Goal: Information Seeking & Learning: Learn about a topic

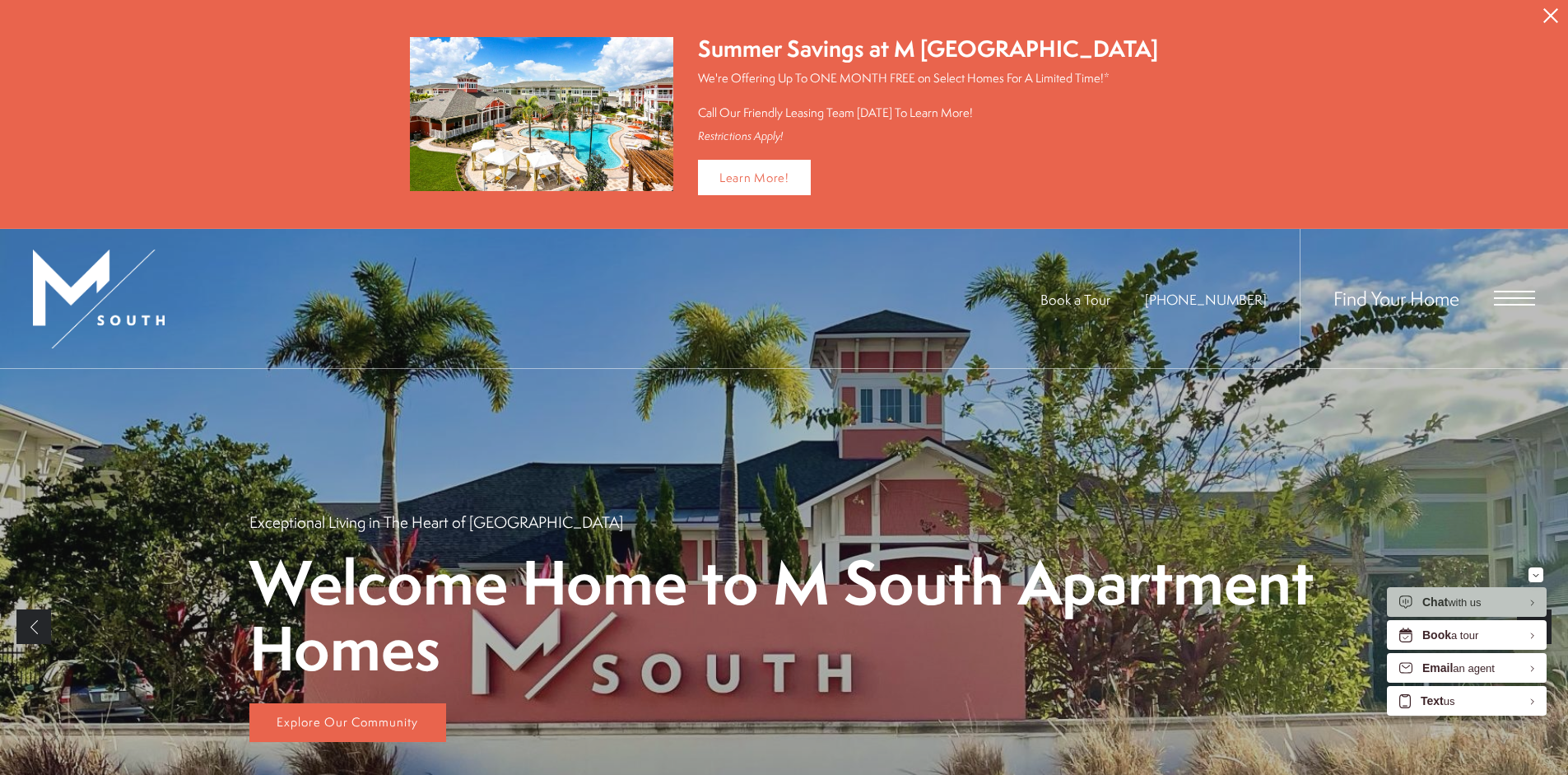
click at [1544, 13] on icon "Close Alert" at bounding box center [1550, 15] width 14 height 14
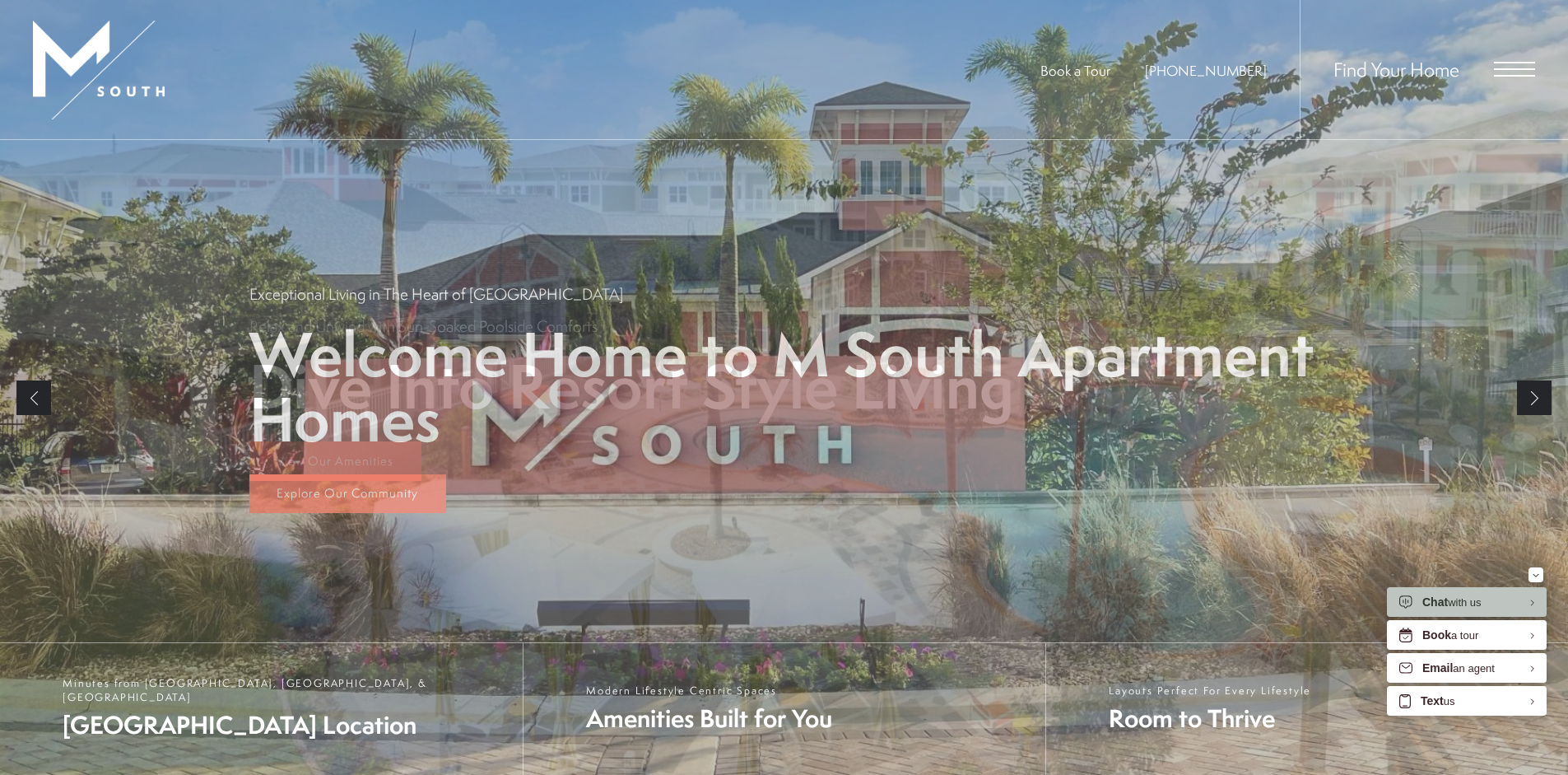
click at [1512, 73] on span "Open Menu" at bounding box center [1513, 68] width 41 height 14
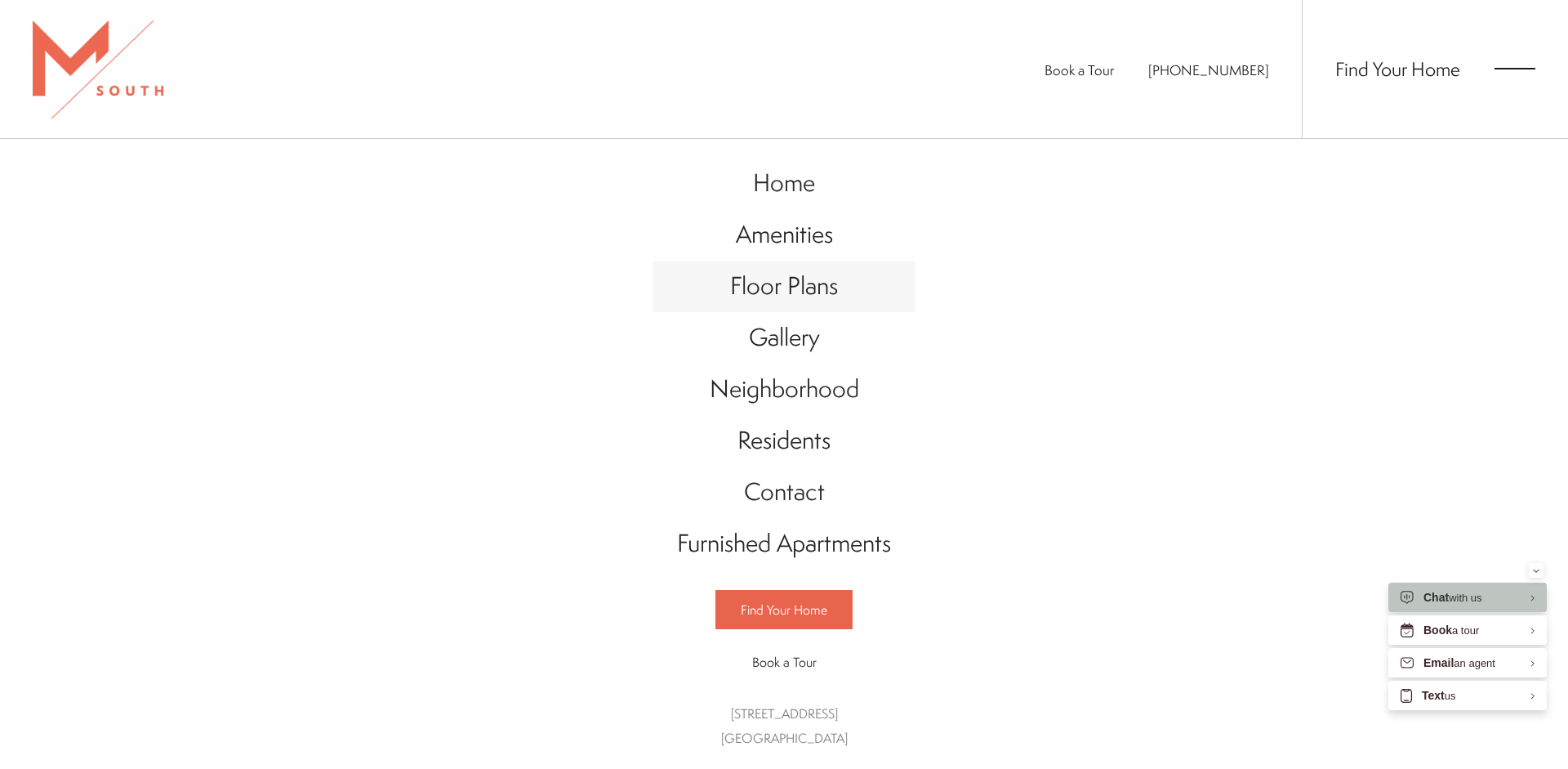
click at [797, 286] on span "Floor Plans" at bounding box center [783, 285] width 107 height 33
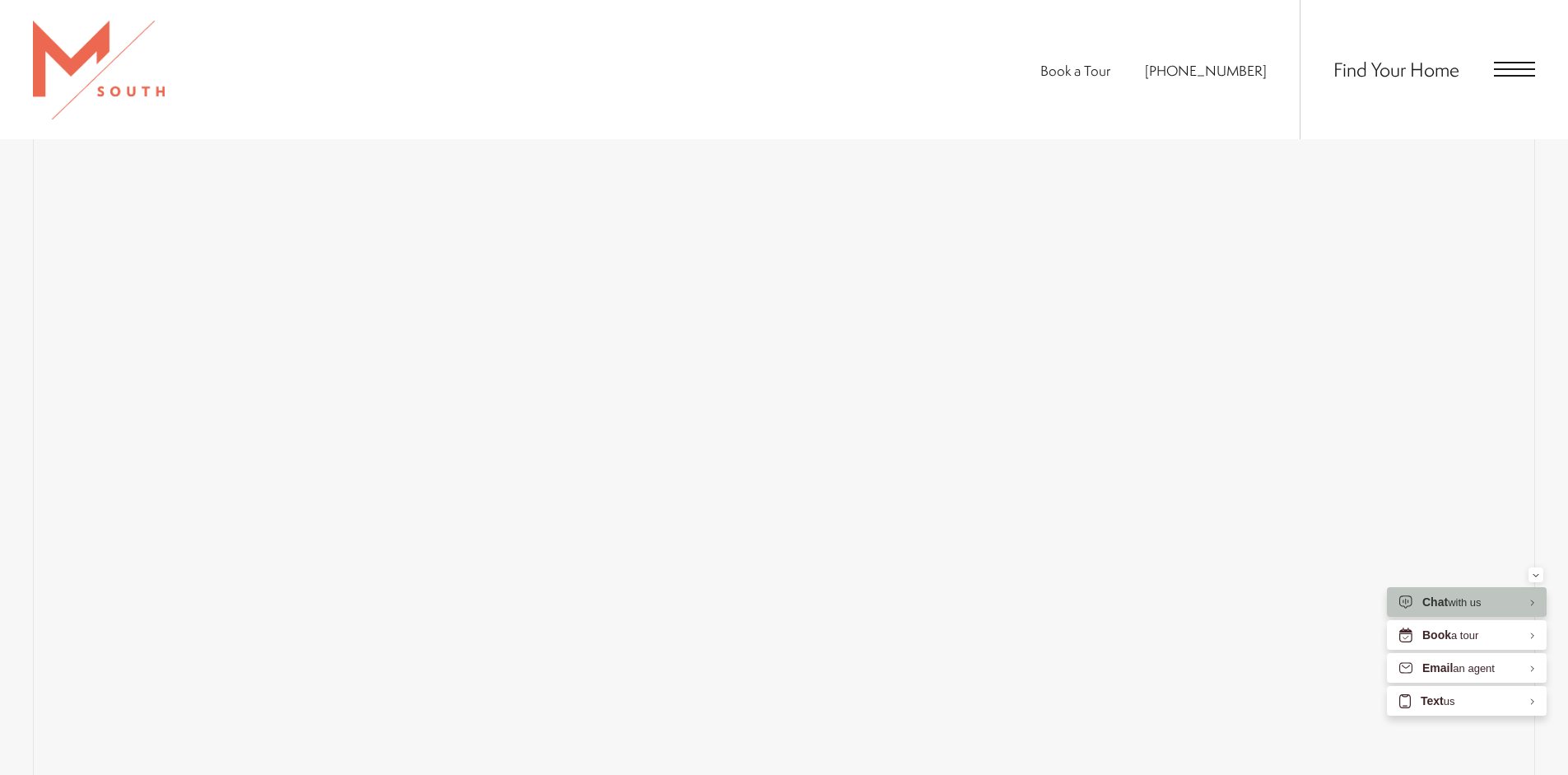
scroll to position [1091, 0]
click at [352, 262] on link "Floor Plans" at bounding box center [384, 265] width 109 height 40
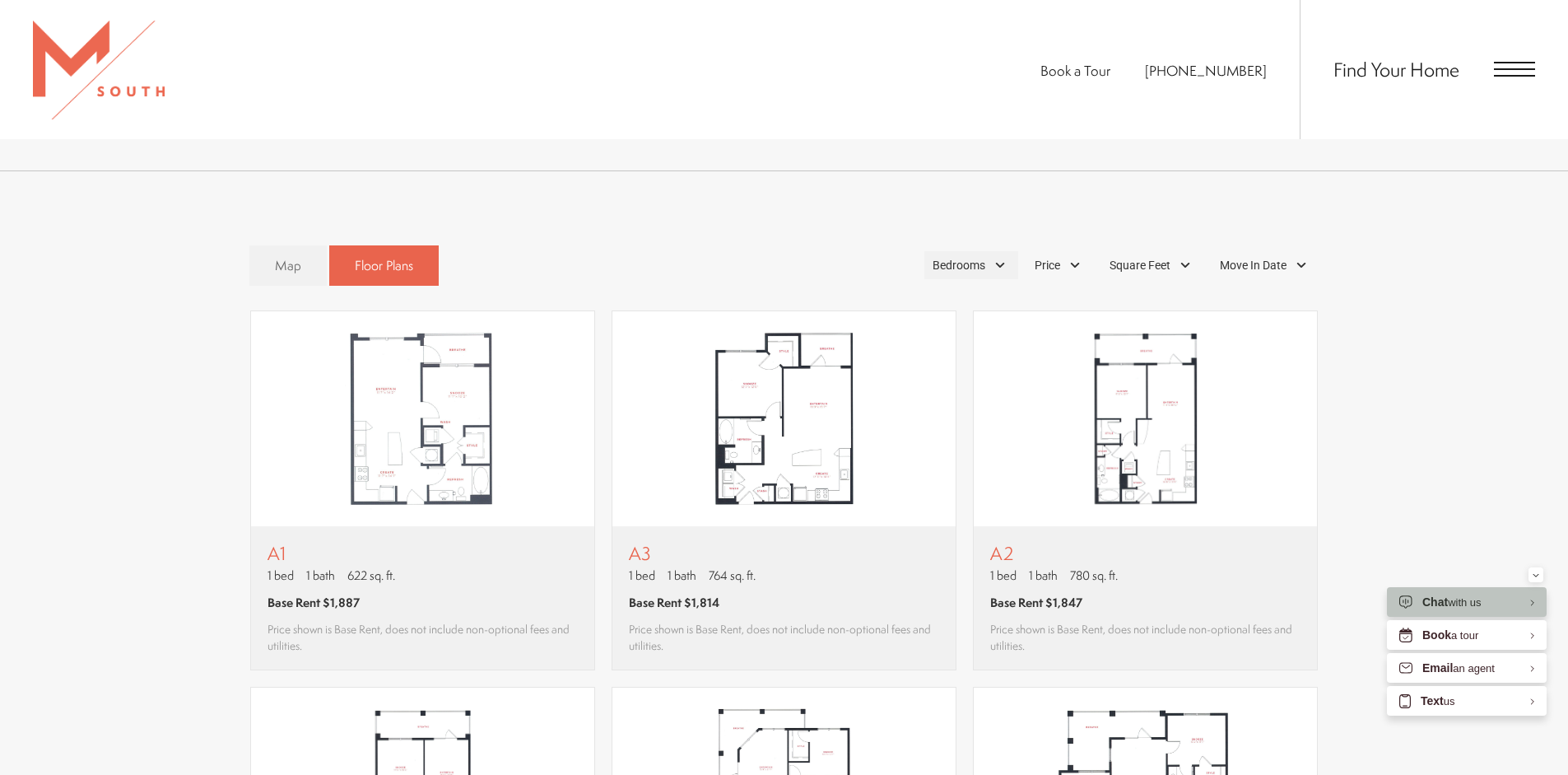
click at [968, 270] on span "Bedrooms" at bounding box center [958, 265] width 53 height 17
click at [933, 319] on span "1 Bedroom" at bounding box center [940, 310] width 82 height 18
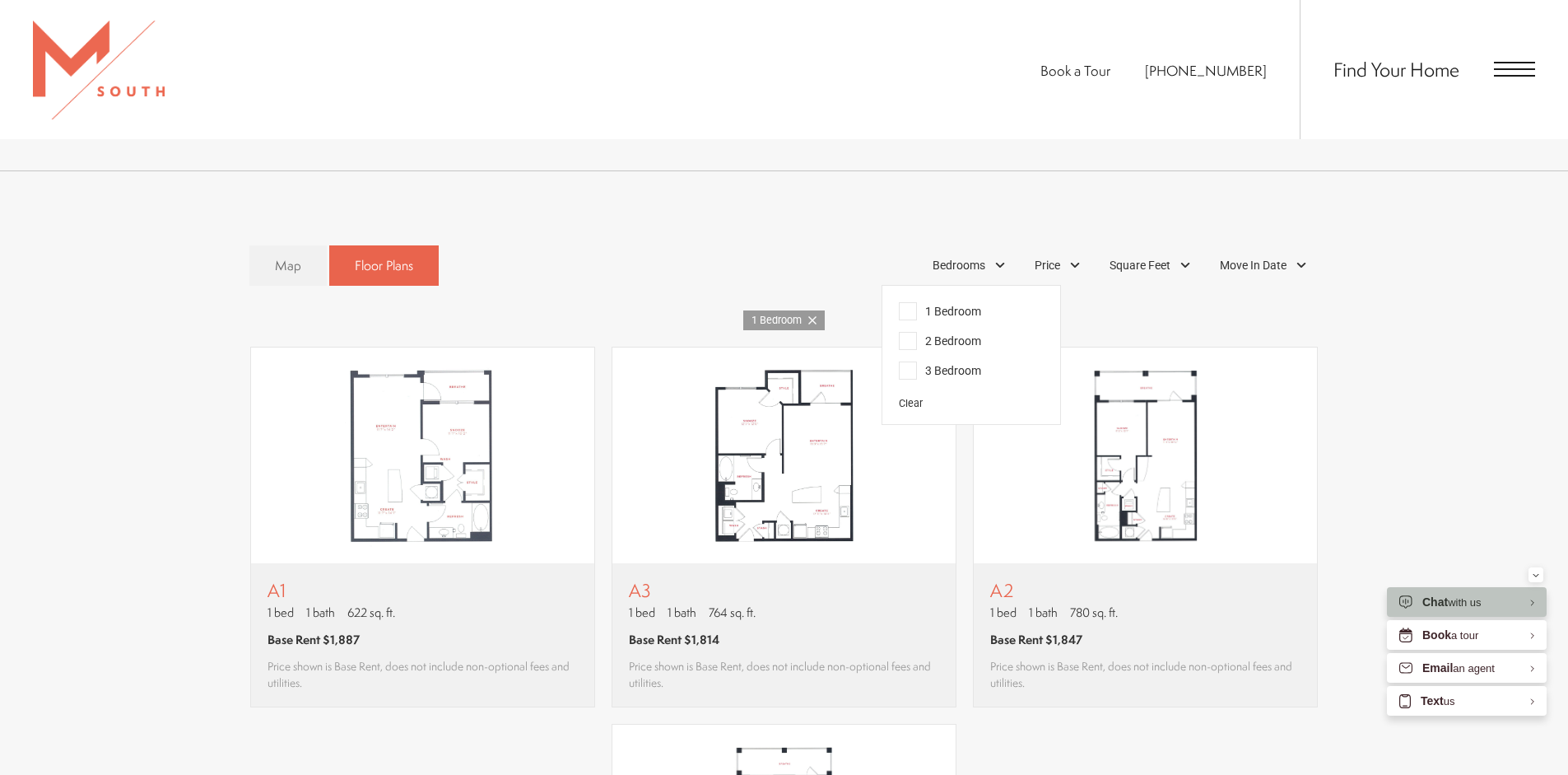
click at [814, 232] on div "Map Floor Plans 1 Bedrooms 1 Bedroom 2 Bedroom" at bounding box center [784, 684] width 1568 height 1025
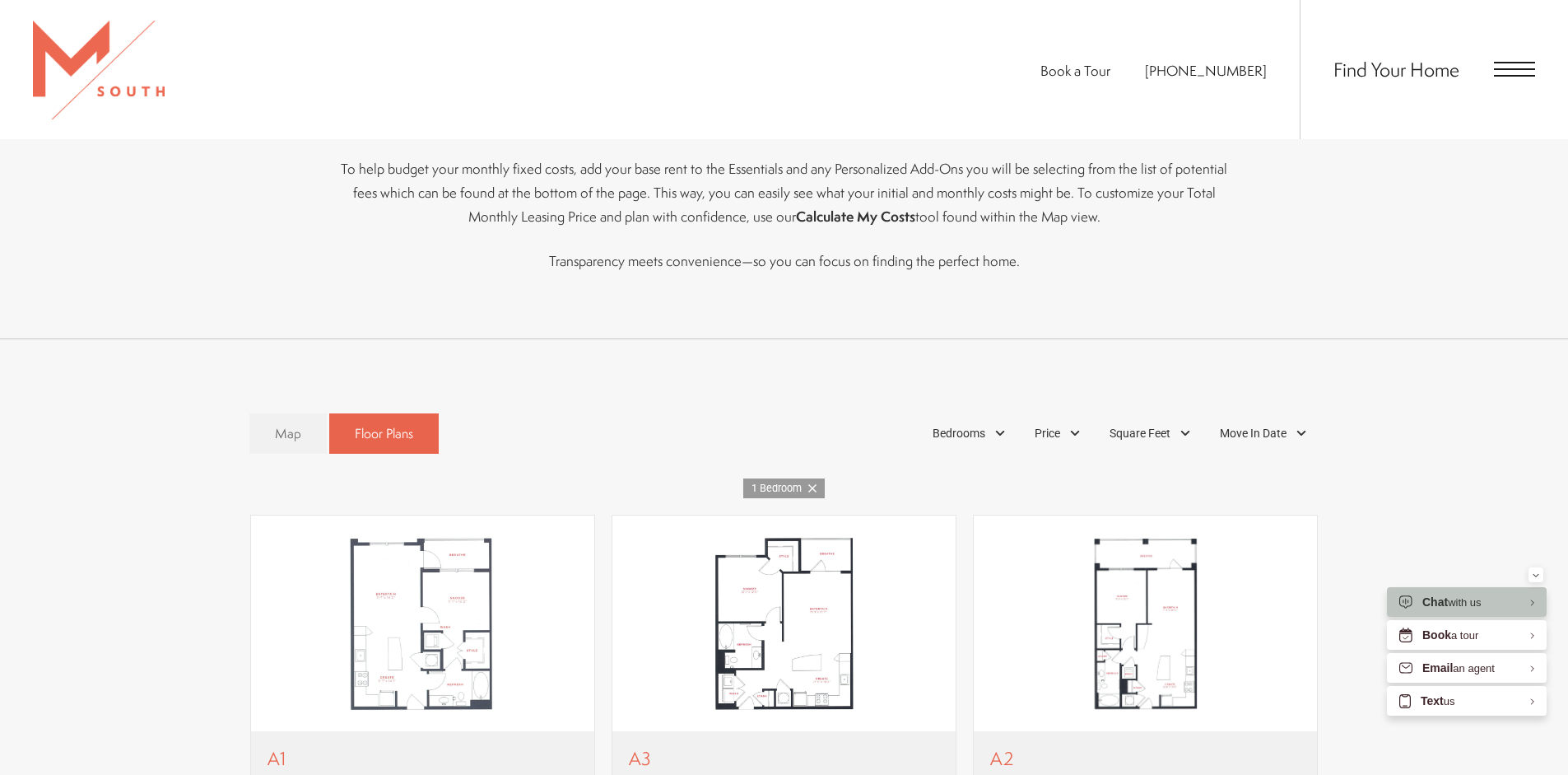
scroll to position [756, 0]
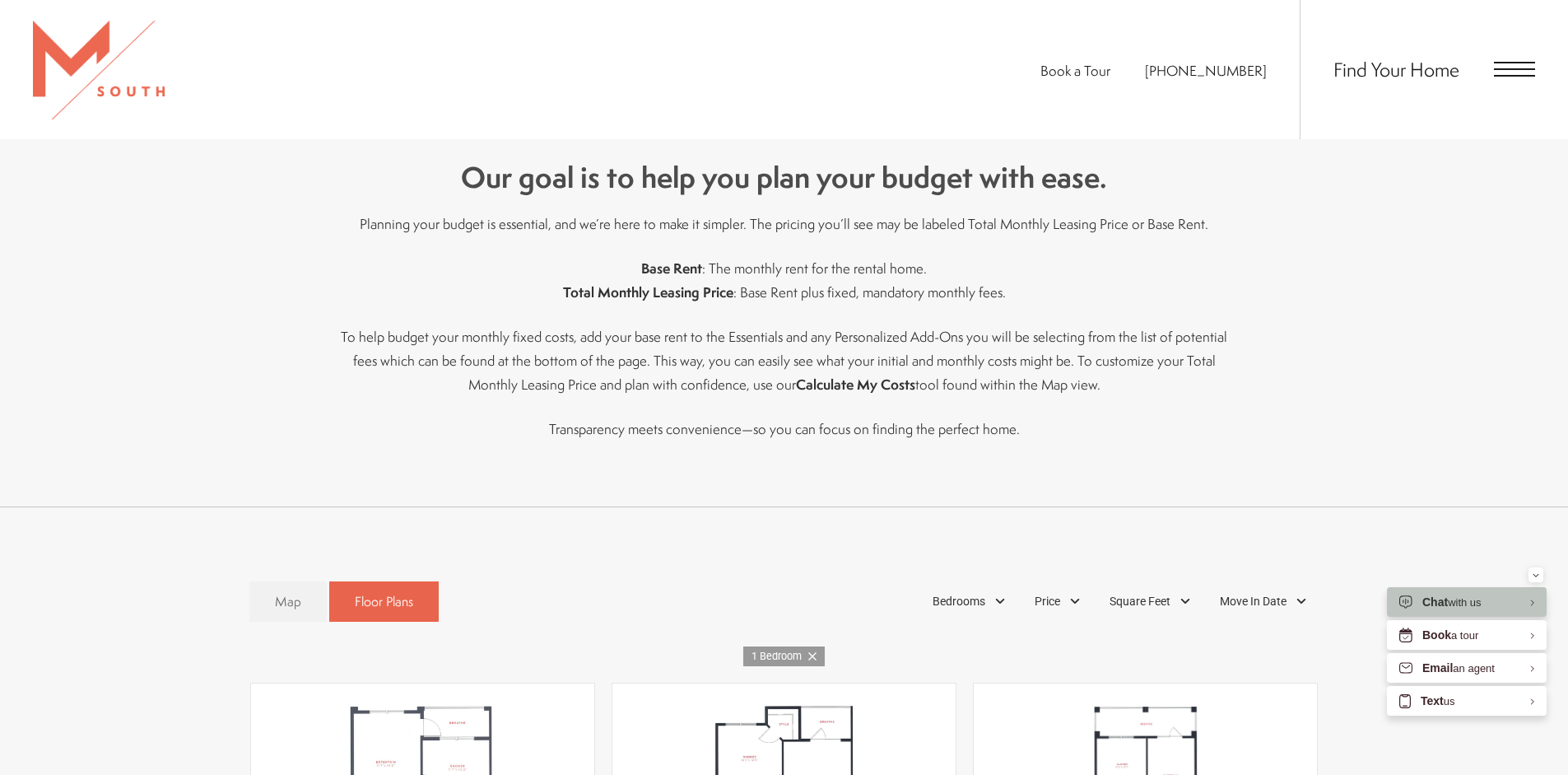
click at [1519, 67] on span "Open Menu" at bounding box center [1513, 68] width 41 height 14
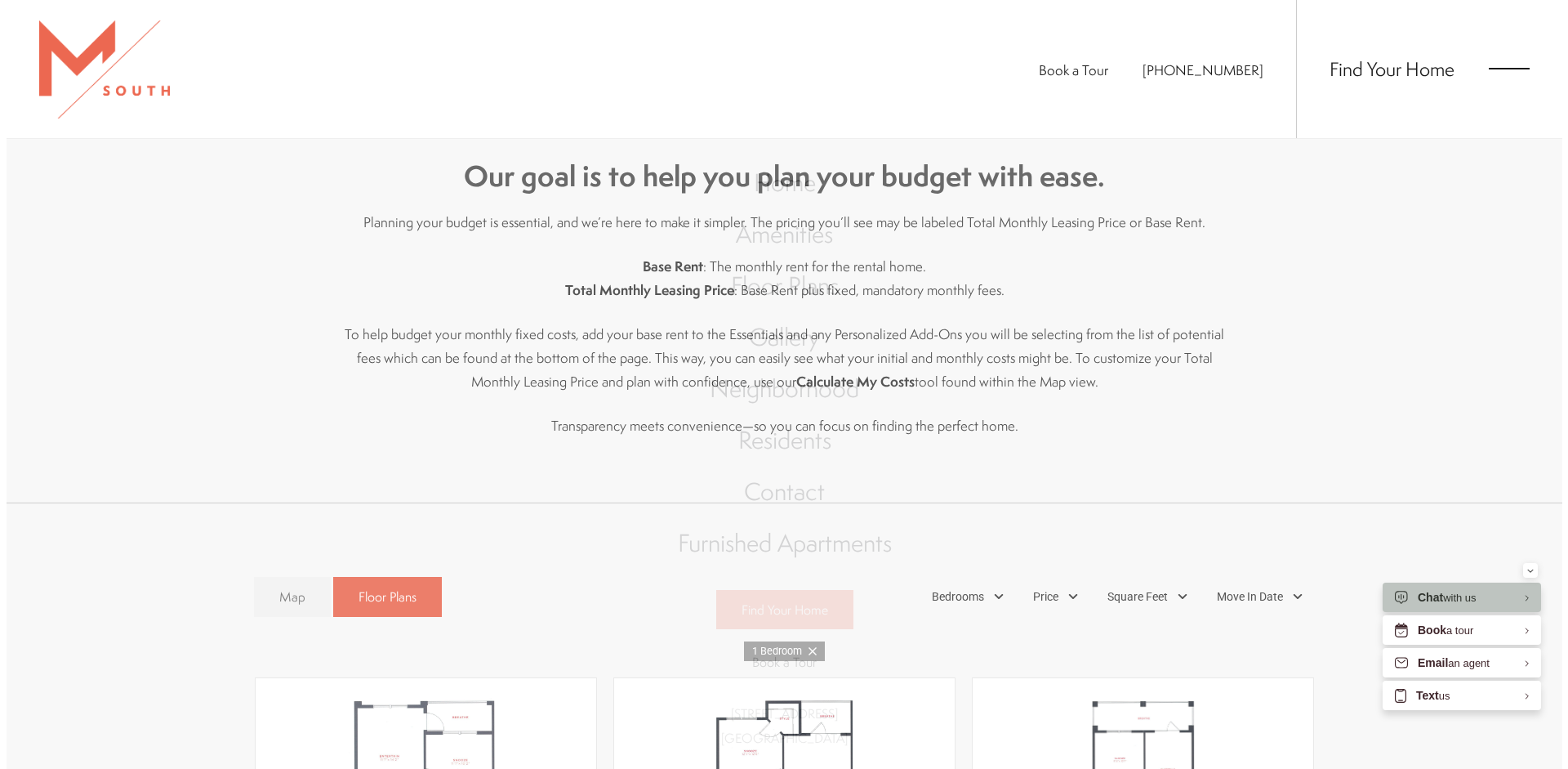
scroll to position [0, 0]
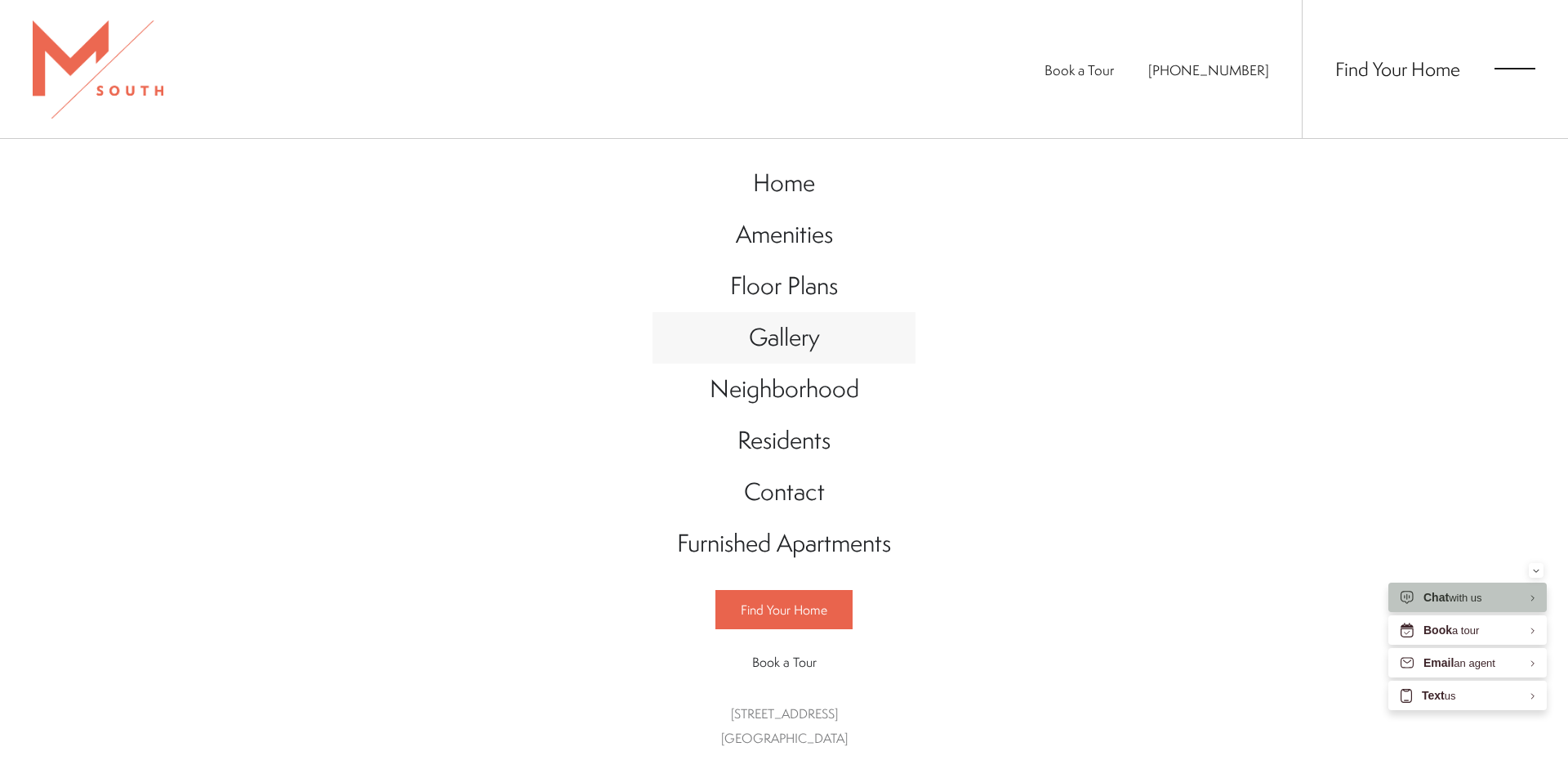
click at [801, 338] on span "Gallery" at bounding box center [784, 336] width 71 height 33
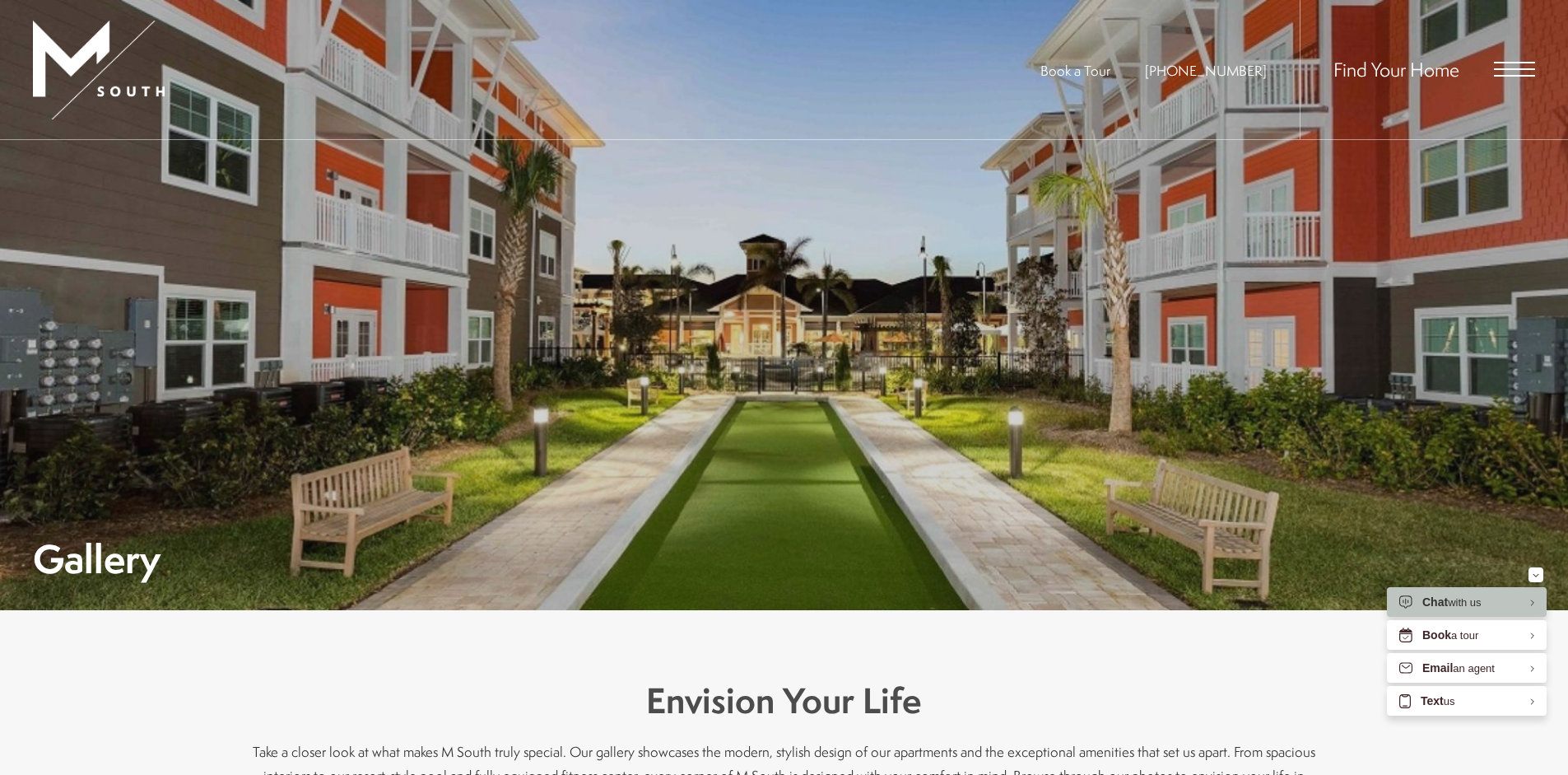
click at [1498, 79] on div "Find Your Home" at bounding box center [1418, 69] width 236 height 139
click at [1505, 61] on div "Find Your Home" at bounding box center [1418, 69] width 236 height 139
click at [1506, 68] on span "Open Menu" at bounding box center [1513, 68] width 41 height 14
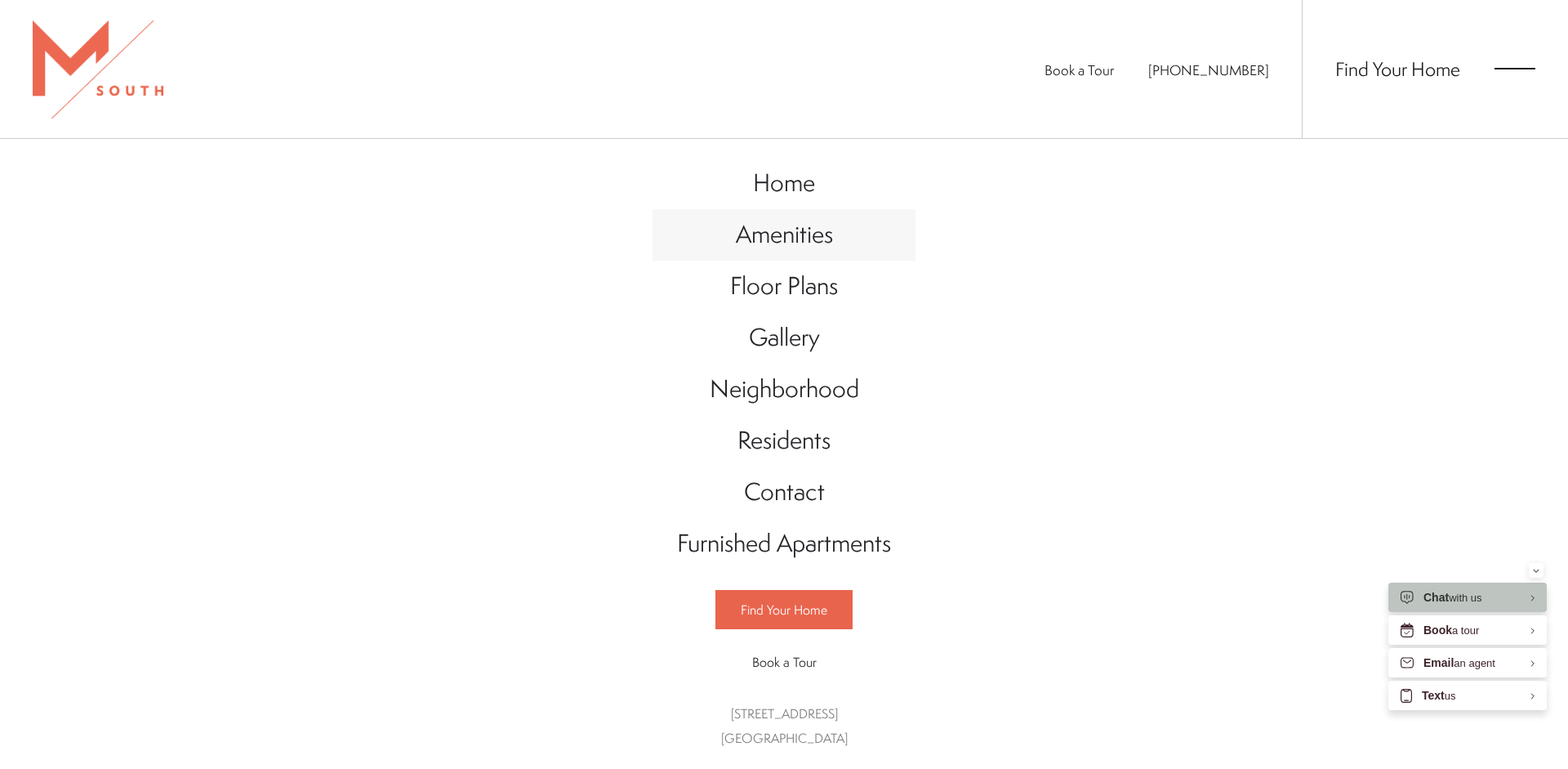
click at [808, 241] on span "Amenities" at bounding box center [784, 234] width 97 height 33
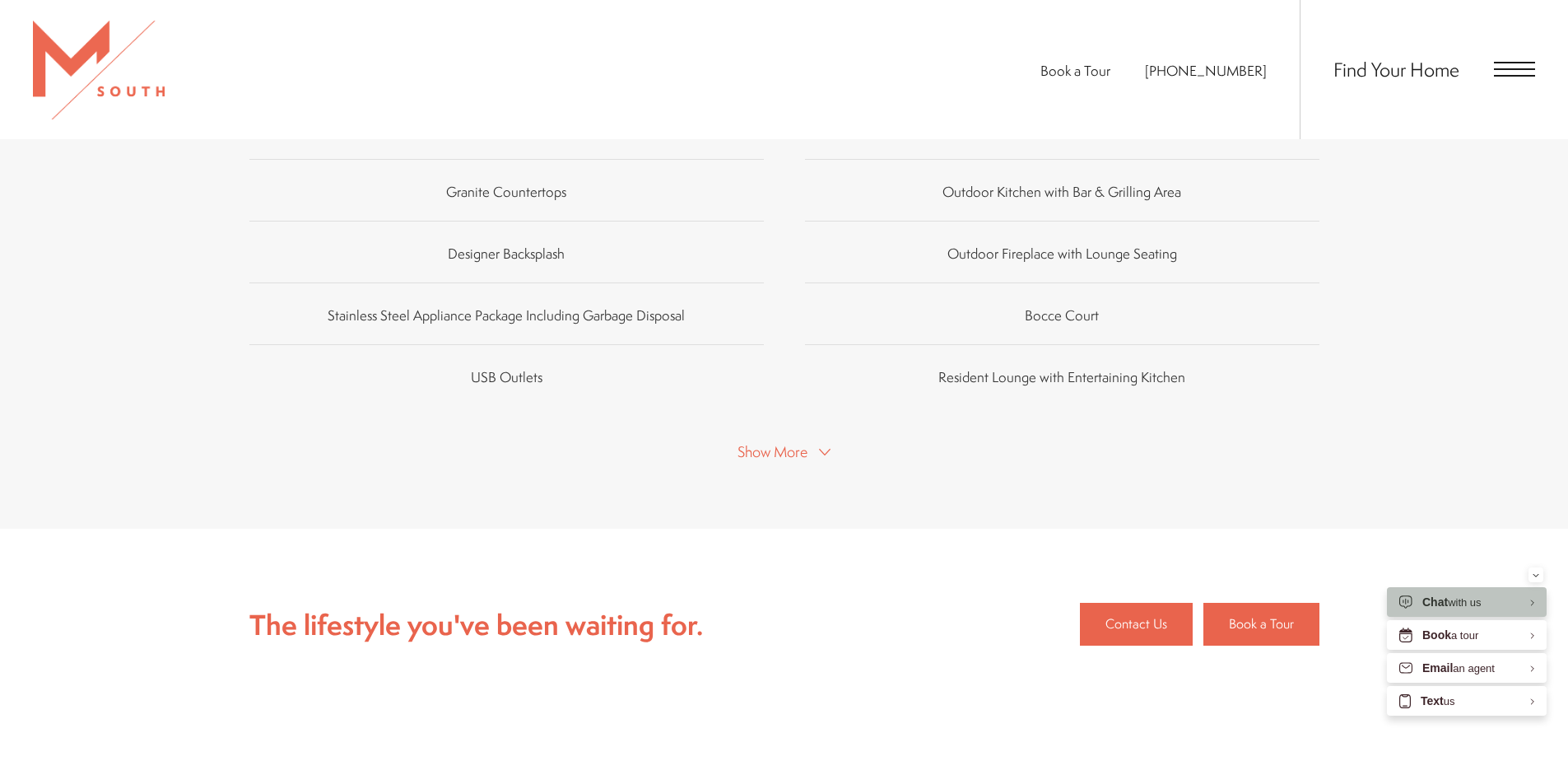
scroll to position [1427, 0]
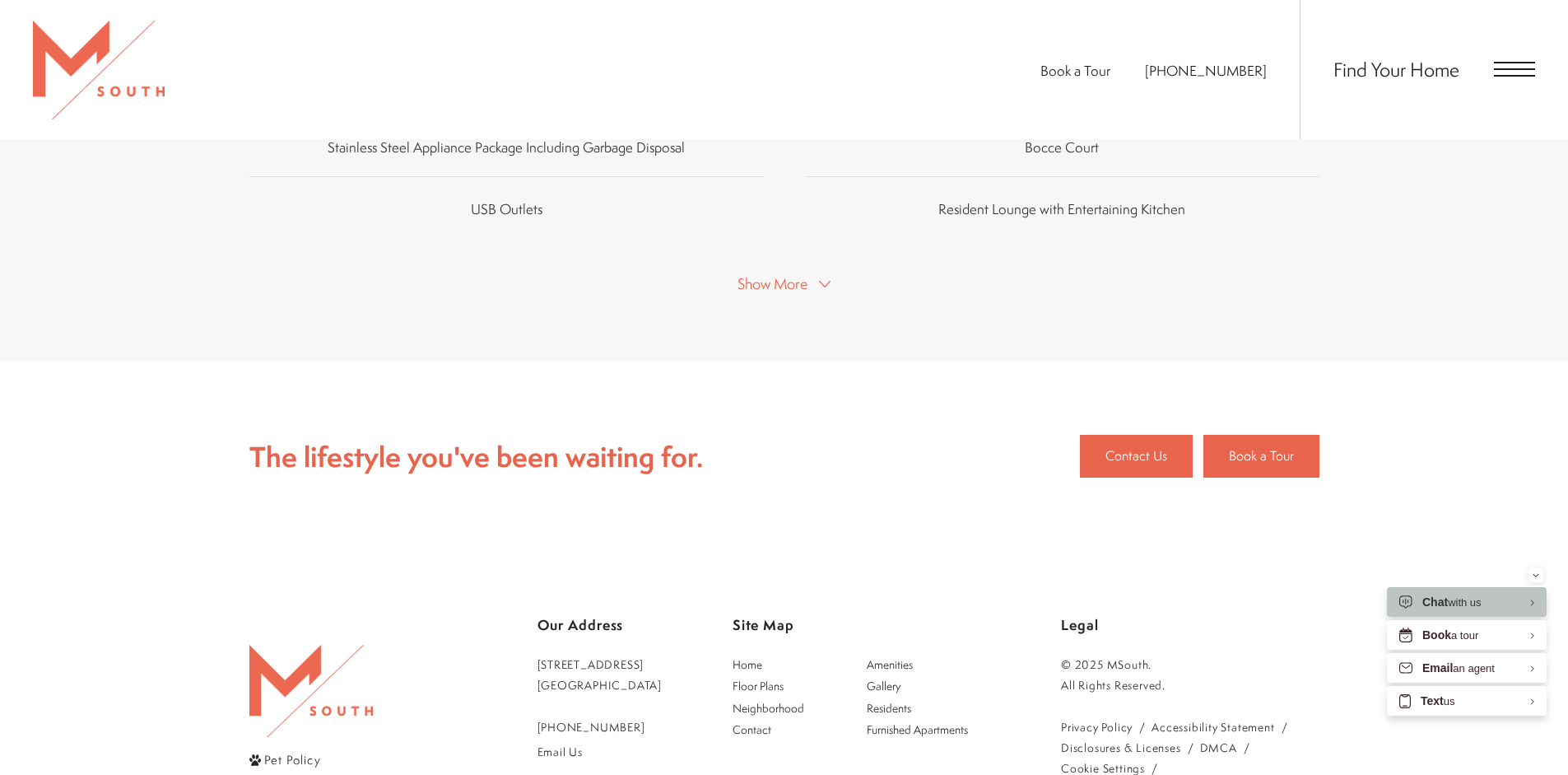
click at [804, 273] on span "Show More" at bounding box center [772, 283] width 70 height 20
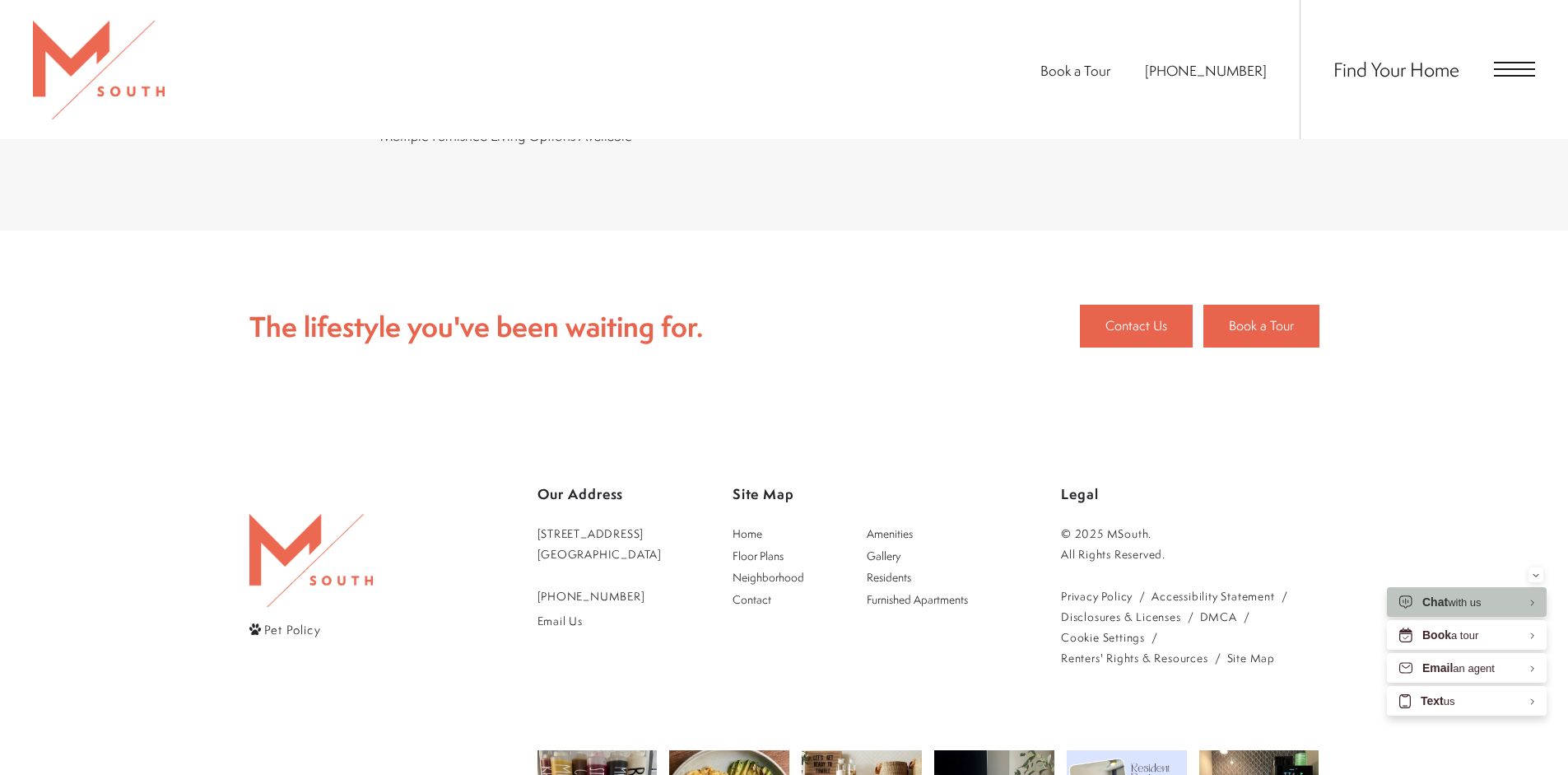
scroll to position [2197, 0]
